Goal: Ask a question

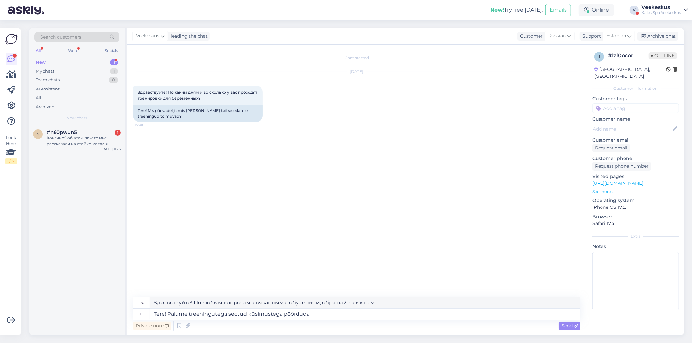
click at [337, 313] on textarea "Tere! Palume treeningutega seotud küsimustega pöörduda" at bounding box center [365, 314] width 431 height 11
click at [346, 314] on textarea "Tere! Palume treeningutega seotud küsimustega pöörduda" at bounding box center [365, 314] width 431 height 11
paste textarea "[EMAIL_ADDRESS][DOMAIN_NAME]"
type textarea "Tere! Palume treeningutega seotud küsimustega pöörduda meie spordiklubi [PERSON…"
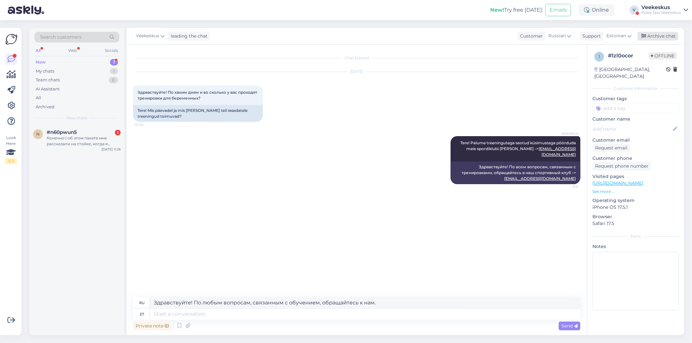
click at [646, 40] on div "Archive chat" at bounding box center [658, 36] width 41 height 9
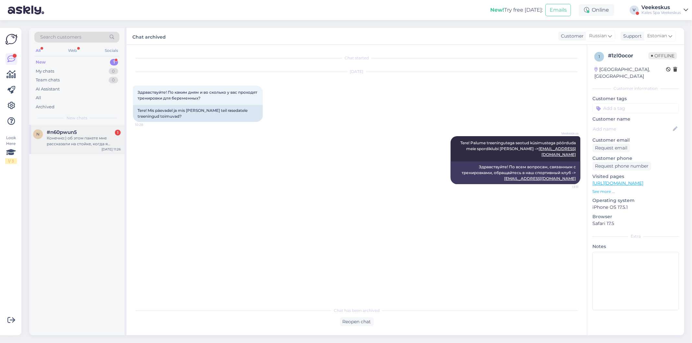
click at [72, 136] on div "Конечно:) об этом пакете мне рассказали на стойке, когда я покупала билет на тр…" at bounding box center [84, 141] width 74 height 12
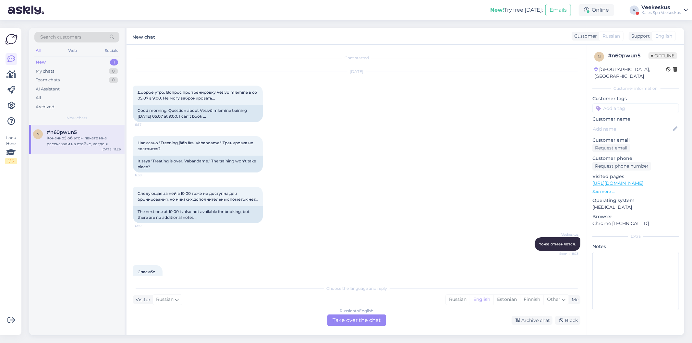
scroll to position [223, 0]
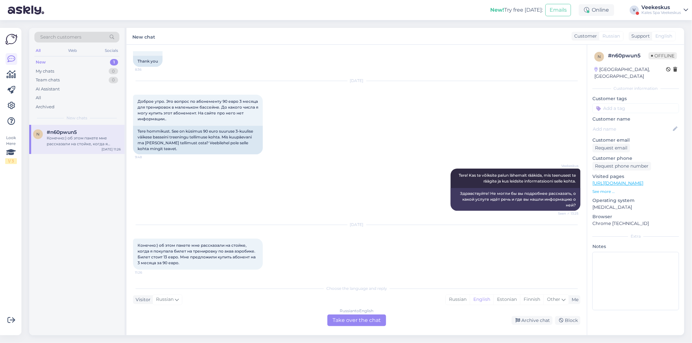
click at [363, 318] on div "Russian to English Take over the chat" at bounding box center [356, 321] width 59 height 12
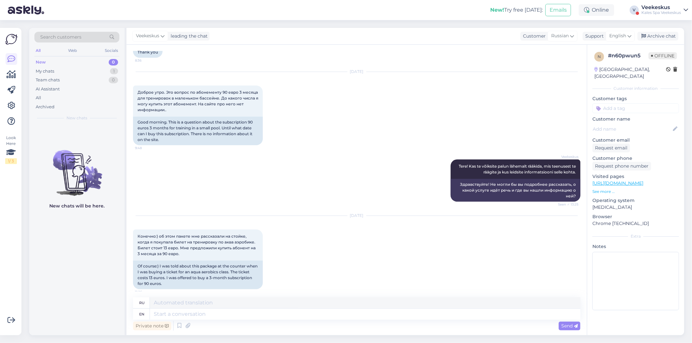
scroll to position [236, 0]
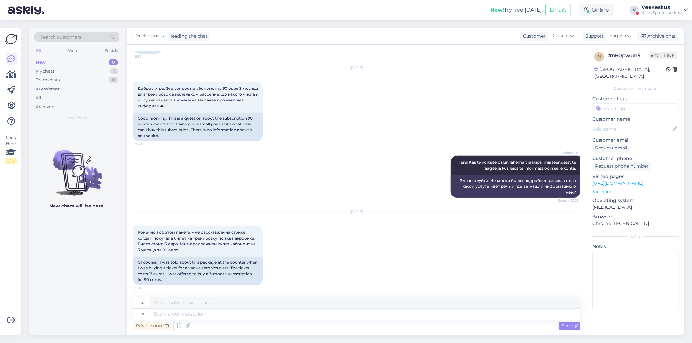
click at [416, 214] on div "[DATE]" at bounding box center [356, 212] width 447 height 6
click at [400, 235] on div "[DATE] Конечно:) об этом пакете мне рассказали на стойке, когда я покупала биле…" at bounding box center [356, 249] width 447 height 88
click at [190, 268] on div "Of course:) I was told about this package at the counter when I was buying a ti…" at bounding box center [198, 271] width 130 height 29
click at [313, 187] on div "Veekeskus Tere! Kas te võiksite palun lähemalt rääkida, mis teenusest te räägit…" at bounding box center [356, 177] width 447 height 56
click at [262, 317] on textarea at bounding box center [365, 314] width 431 height 11
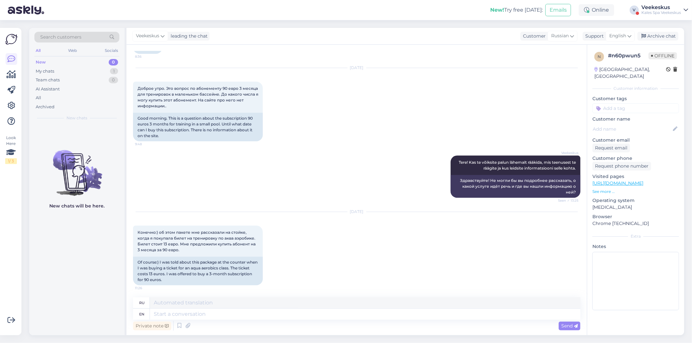
drag, startPoint x: 293, startPoint y: 235, endPoint x: 292, endPoint y: 231, distance: 3.6
click at [294, 232] on div "[DATE] Конечно:) об этом пакете мне рассказали на стойке, когда я покупала биле…" at bounding box center [356, 249] width 447 height 88
click at [227, 314] on textarea at bounding box center [365, 314] width 431 height 11
type textarea "Dou"
type textarea "Доу"
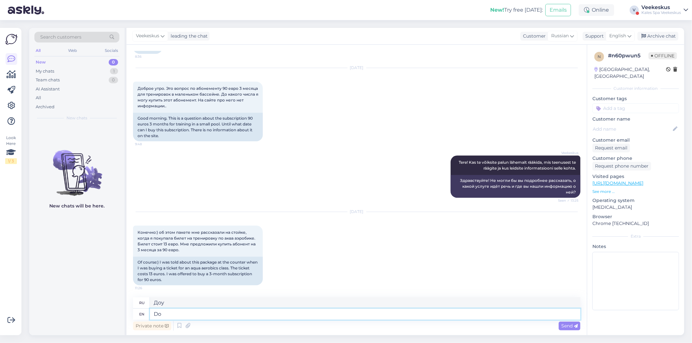
type textarea "D"
click at [623, 34] on span "English" at bounding box center [617, 35] width 17 height 7
click at [605, 67] on link "Estonian" at bounding box center [608, 65] width 71 height 10
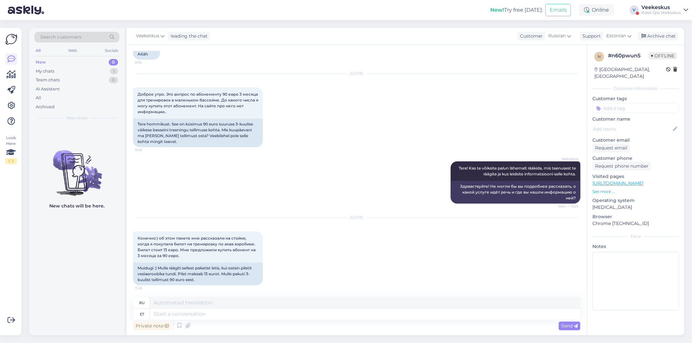
scroll to position [231, 0]
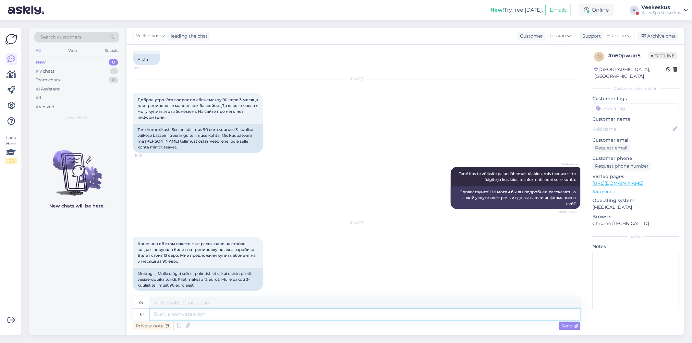
click at [342, 312] on textarea at bounding box center [365, 314] width 431 height 11
type textarea "Tere!"
type textarea "Привет!"
type textarea "Tere! Kas"
type textarea "Привет! Это"
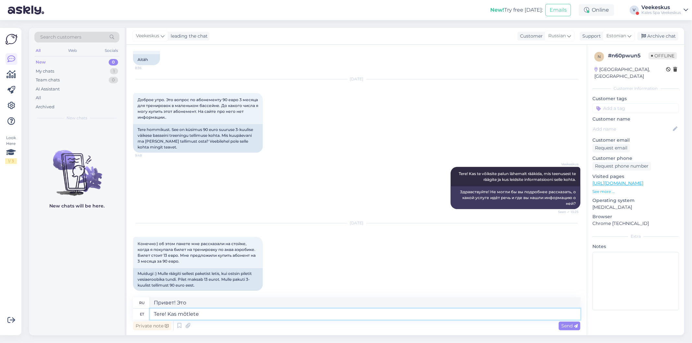
type textarea "Tere! Kas mõtlete"
type textarea "Привет! Ты думаешь?"
type textarea "Tere! Kas mõtlete 10x"
type textarea "Привет! Думаешь, 10x?"
type textarea "Tere! Kas mõtlete 10x piletit"
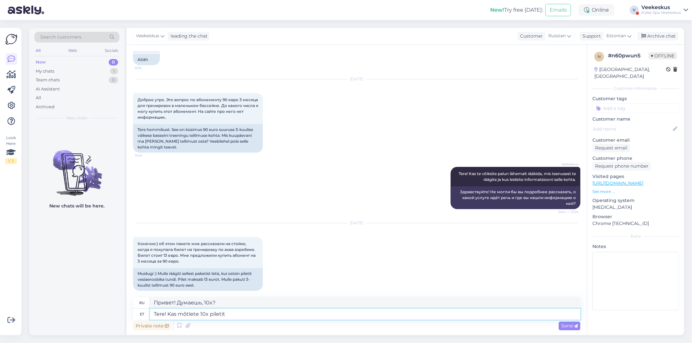
type textarea "Привет! Думаешь о 10 билетах?"
click at [237, 319] on textarea "Tere! Kas mõtlete 10x piletit" at bounding box center [365, 314] width 431 height 11
type textarea "Tere! Kas mõtlete 10x"
type textarea "Привет! Думаешь, 10x?"
click at [276, 314] on textarea "Tere! Kas mõtlete 10x" at bounding box center [365, 314] width 431 height 11
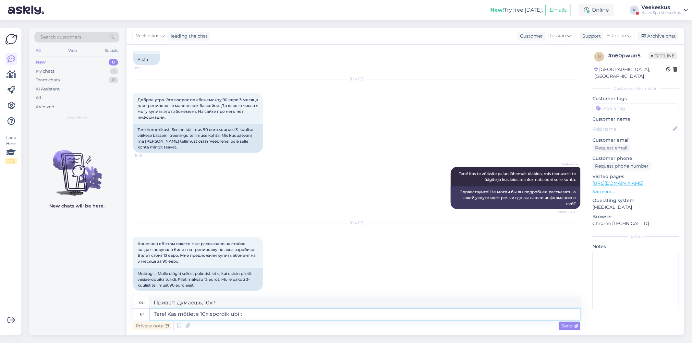
type textarea "Tere! Kas mõtlete 10x spordiklubi te"
type textarea "Привет! Думаешь о спортивном клубе 10x?"
type textarea "Tere! Kas mõtlete 10x spordiklubi tee"
type textarea "Привет! Думаете о теме спортивного клуба «10x»?"
type textarea "Tere! Kas mõtlete 10x spordiklubi teenust?"
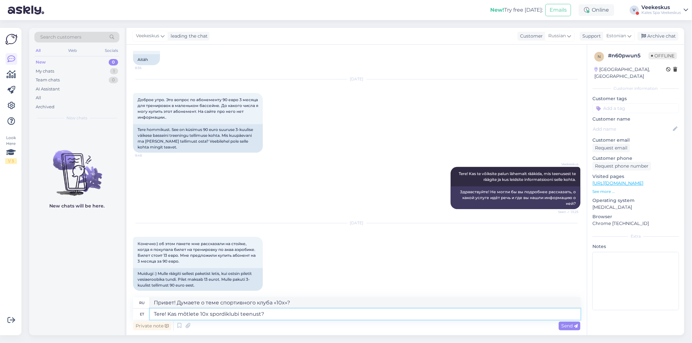
type textarea "Здравствуйте! Вы думаете об услуге 10x Sports Club?"
click at [335, 315] on textarea "Tere! Kas mõtlete 10x spordiklubi teenust?" at bounding box center [365, 314] width 431 height 11
click at [339, 316] on textarea "Tere! Kas mõtlete 10x spordiklubi teenust?" at bounding box center [365, 314] width 431 height 11
click at [167, 311] on textarea "Tere! Kas mõtlete 10x spordiklubi teenust?" at bounding box center [365, 314] width 431 height 11
drag, startPoint x: 167, startPoint y: 312, endPoint x: 135, endPoint y: 310, distance: 32.2
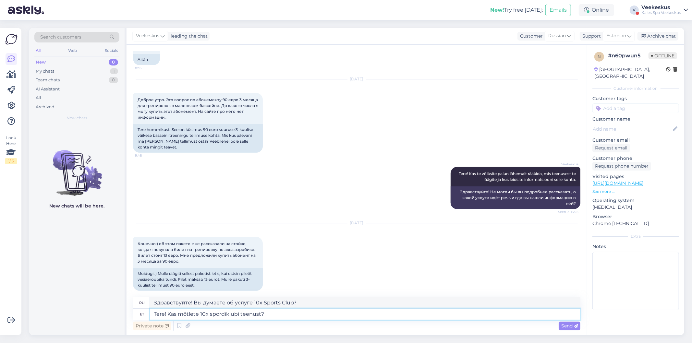
click at [135, 310] on div "et Tere! Kas mõtlete 10x spordiklubi teenust?" at bounding box center [356, 314] width 447 height 11
type textarea "Kas mõtlete 10x spordiklubi teenust?"
click at [267, 313] on textarea "Kas mõtlete 10x spordiklubi teenust?" at bounding box center [365, 314] width 431 height 11
type textarea "Вы думаете об услуге фитнес-клуба 10x?"
type textarea "Kas mõtlete 10x spordiklubi teenust,"
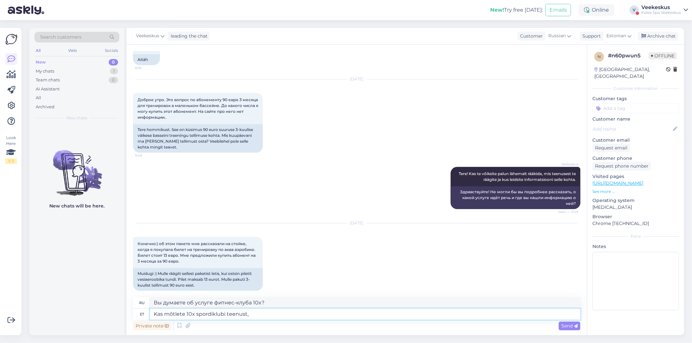
type textarea "Вы думаете об услугах 10x спортивного клуба?"
type textarea "Kas mõtlete 10x spordiklubi teenust, m"
type textarea "Вы думаете о 10-кратном обслуживании в спортивном клубе,"
type textarea "Kas mõtlete 10x spordiklubi teenust, mis"
type textarea "Вы думаете о 10x услугах спортивного клуба, которые"
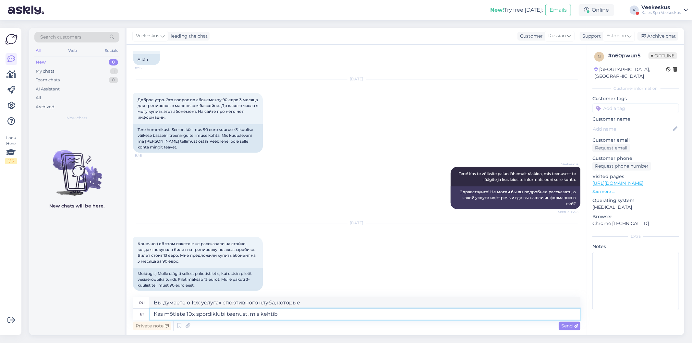
type textarea "Kas mõtlete 10x spordiklubi teenust, mis kehtib"
type textarea "Вы думаете о 10-кратной услуге спортивного клуба, которая применима?"
type textarea "Kas mõtlete 10x spordiklubi teenust, mis kehtib 3-kuud?"
type textarea "Вы думаете о абонементе на 10 посещений фитнес-клуба, который действителен в те…"
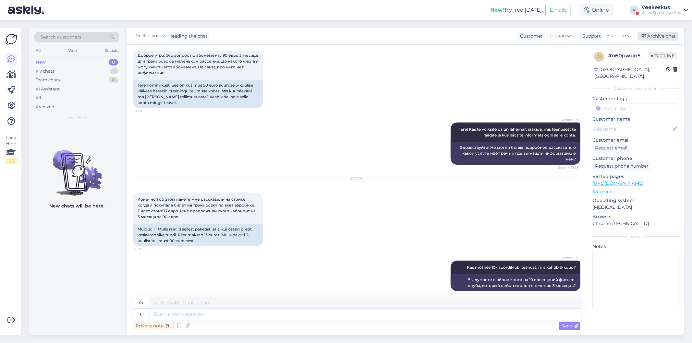
click at [668, 36] on div "Archive chat" at bounding box center [658, 36] width 41 height 9
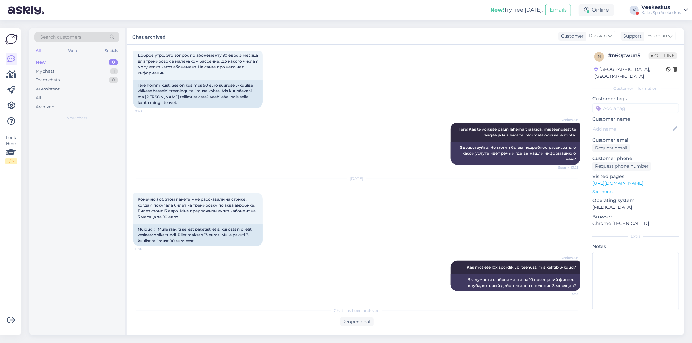
scroll to position [269, 0]
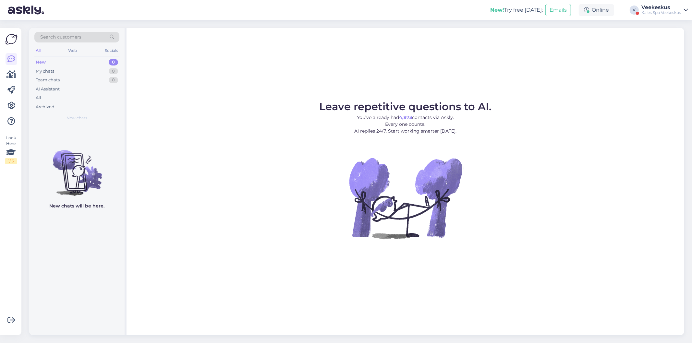
click at [282, 201] on figure "Leave repetitive questions to AI. You’ve already had 4,973 contacts via Askly. …" at bounding box center [405, 179] width 546 height 155
